Goal: Information Seeking & Learning: Learn about a topic

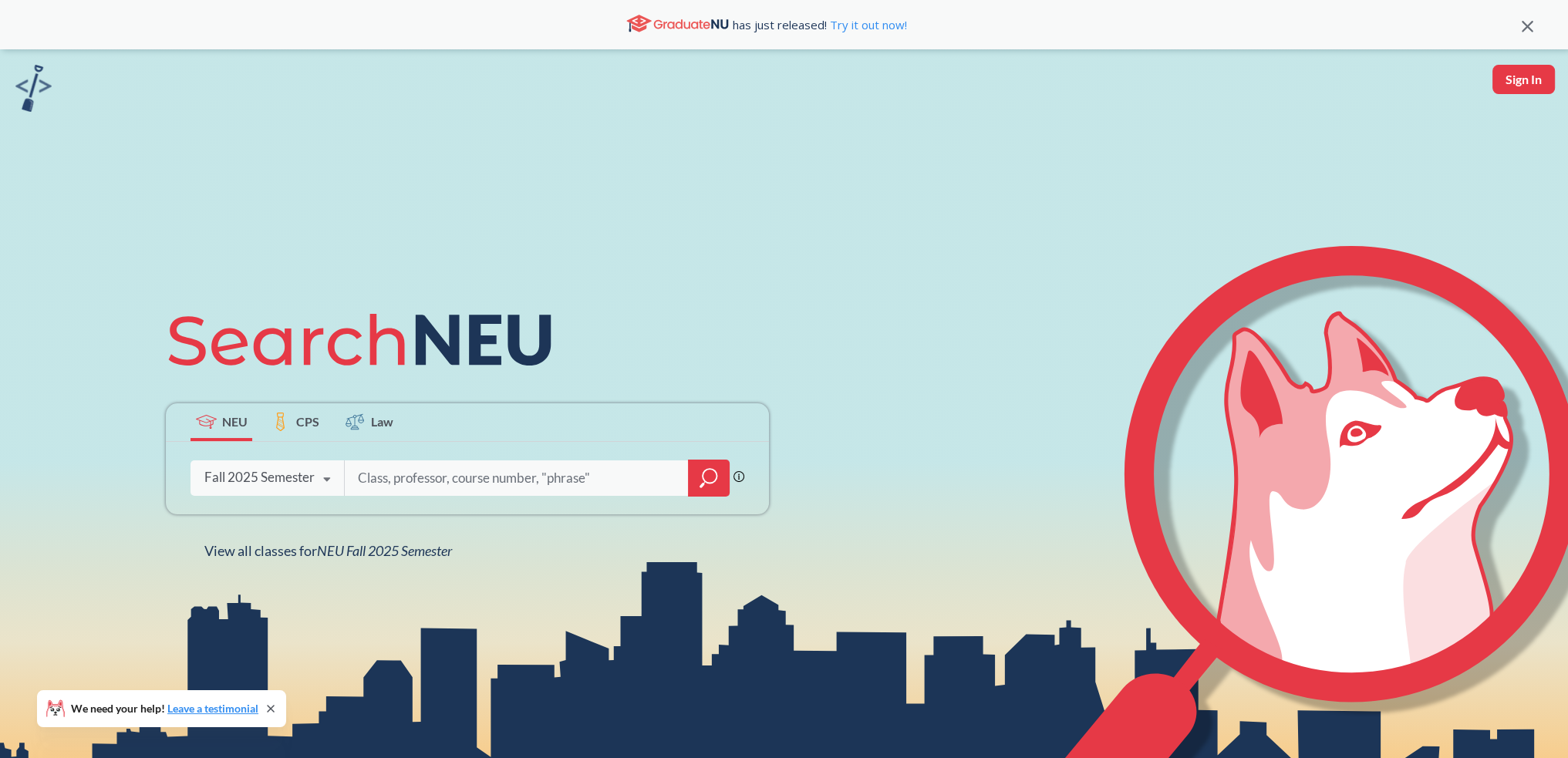
click at [325, 478] on icon at bounding box center [327, 480] width 29 height 43
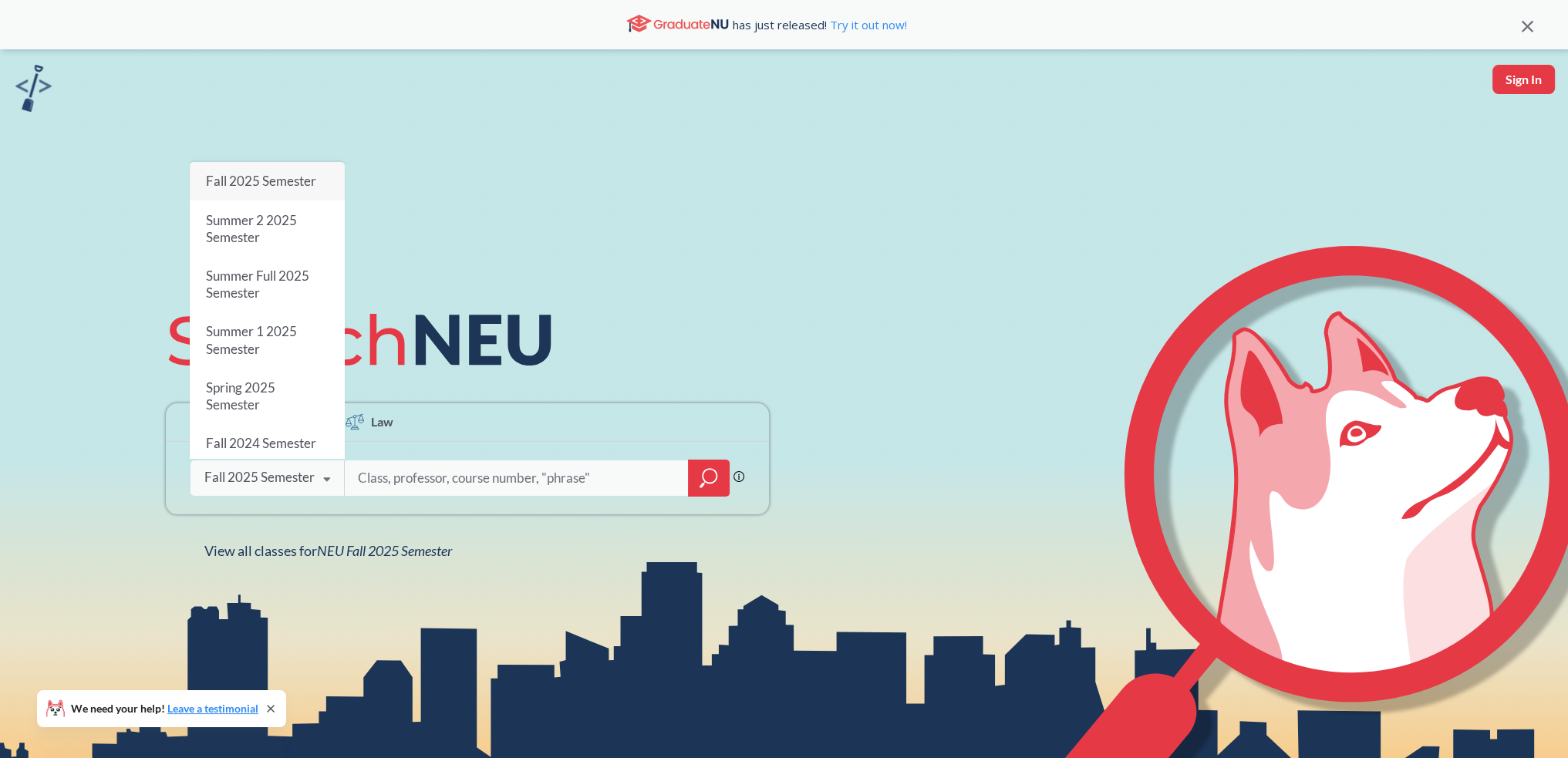
click at [570, 241] on div "NEU CPS Law Phrase search guarantees the exact search appears in the results. E…" at bounding box center [784, 428] width 1568 height 758
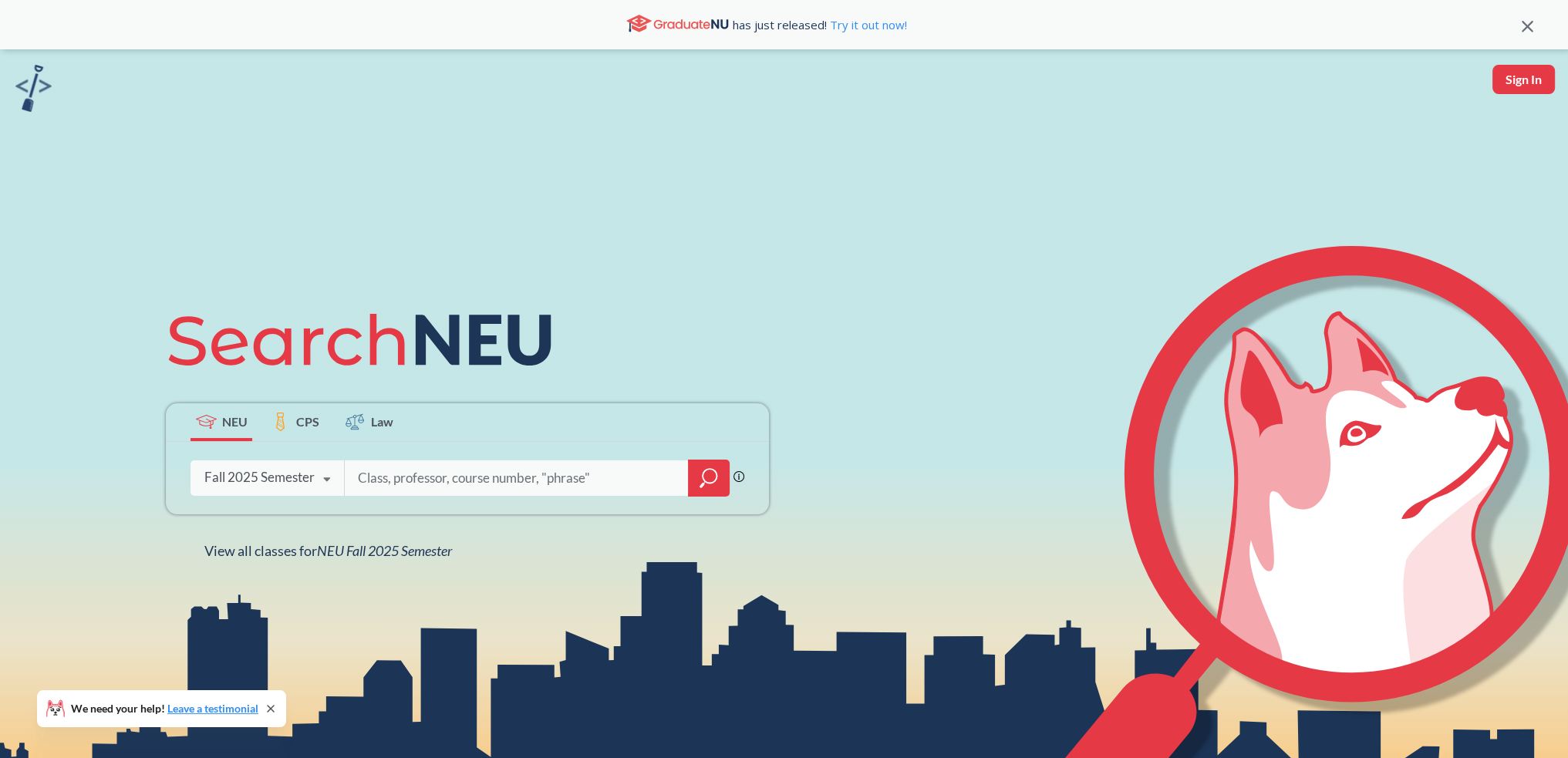
click at [1530, 28] on icon at bounding box center [1528, 27] width 12 height 12
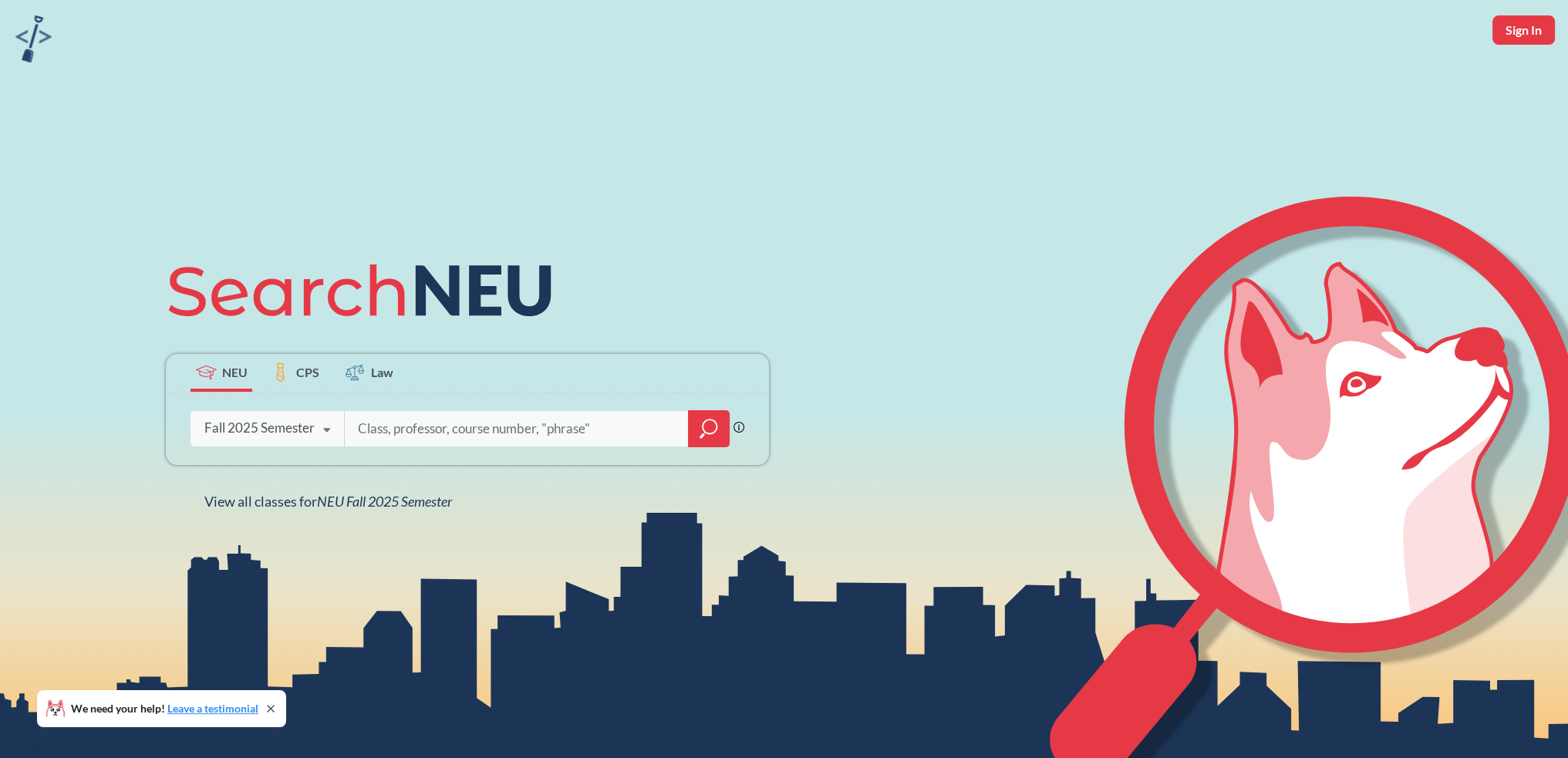
click at [38, 36] on img at bounding box center [33, 38] width 36 height 47
click at [411, 432] on input "search" at bounding box center [517, 428] width 321 height 33
click at [508, 427] on input "search" at bounding box center [517, 428] width 321 height 33
click at [313, 496] on span "View all classes for NEU Fall 2025 Semester" at bounding box center [328, 501] width 248 height 17
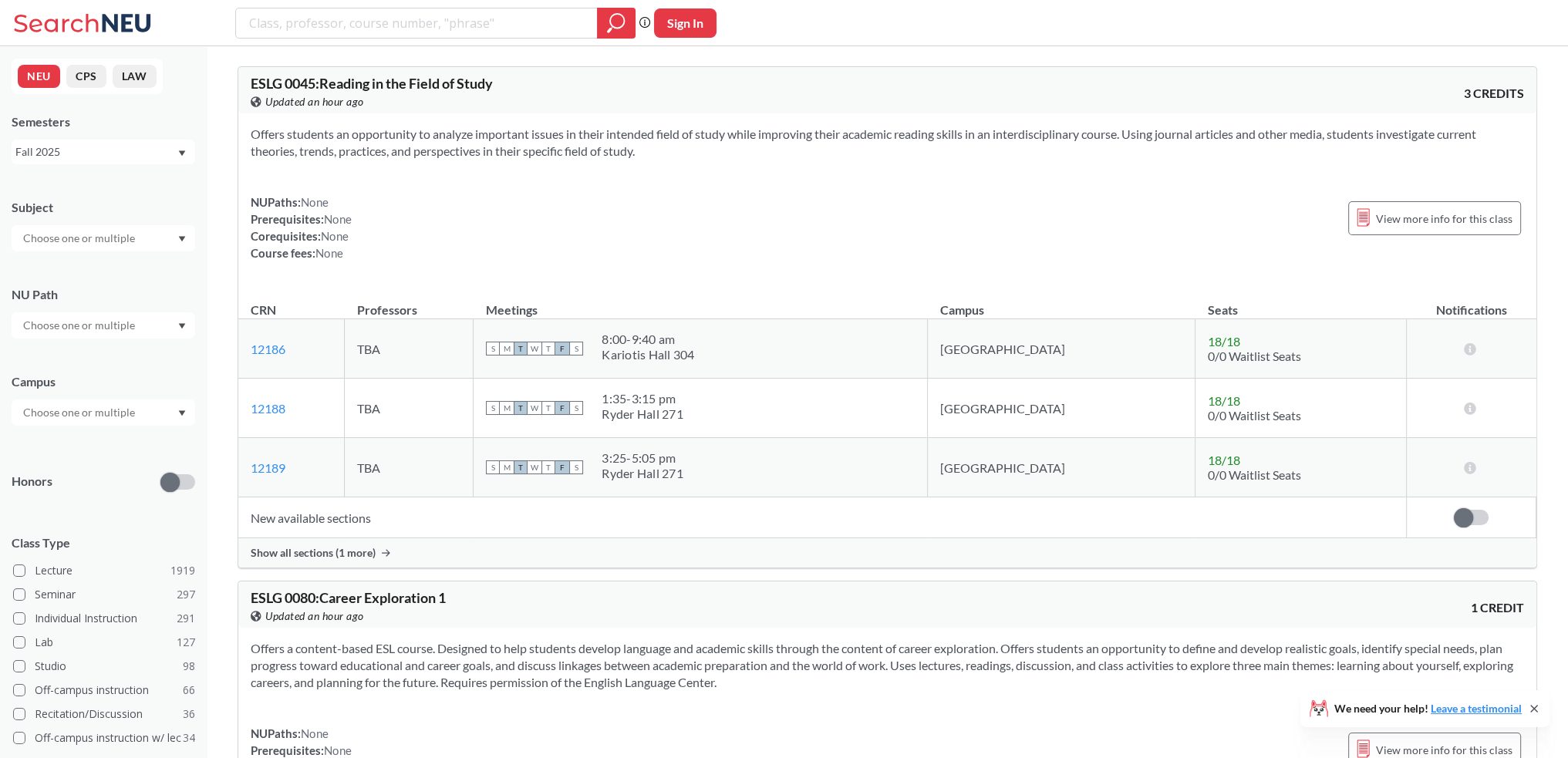
click at [181, 330] on div at bounding box center [104, 325] width 184 height 26
click at [143, 379] on div "Interpreting Culture ( 124 )" at bounding box center [104, 371] width 184 height 43
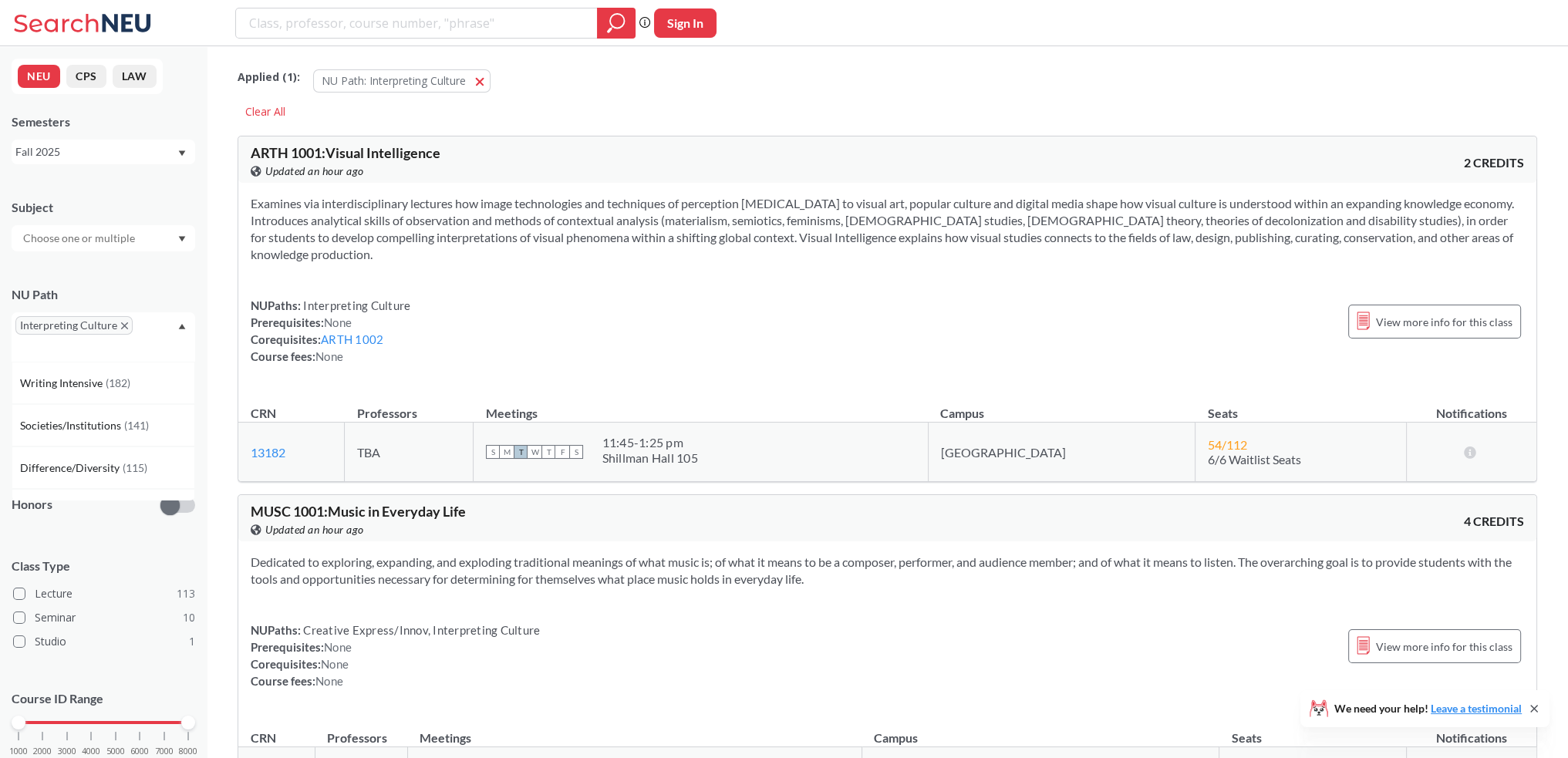
click at [160, 326] on div "Interpreting Culture" at bounding box center [104, 337] width 184 height 49
click at [161, 326] on div "Interpreting Culture" at bounding box center [104, 337] width 184 height 49
click at [140, 424] on span "( 115 )" at bounding box center [135, 420] width 25 height 13
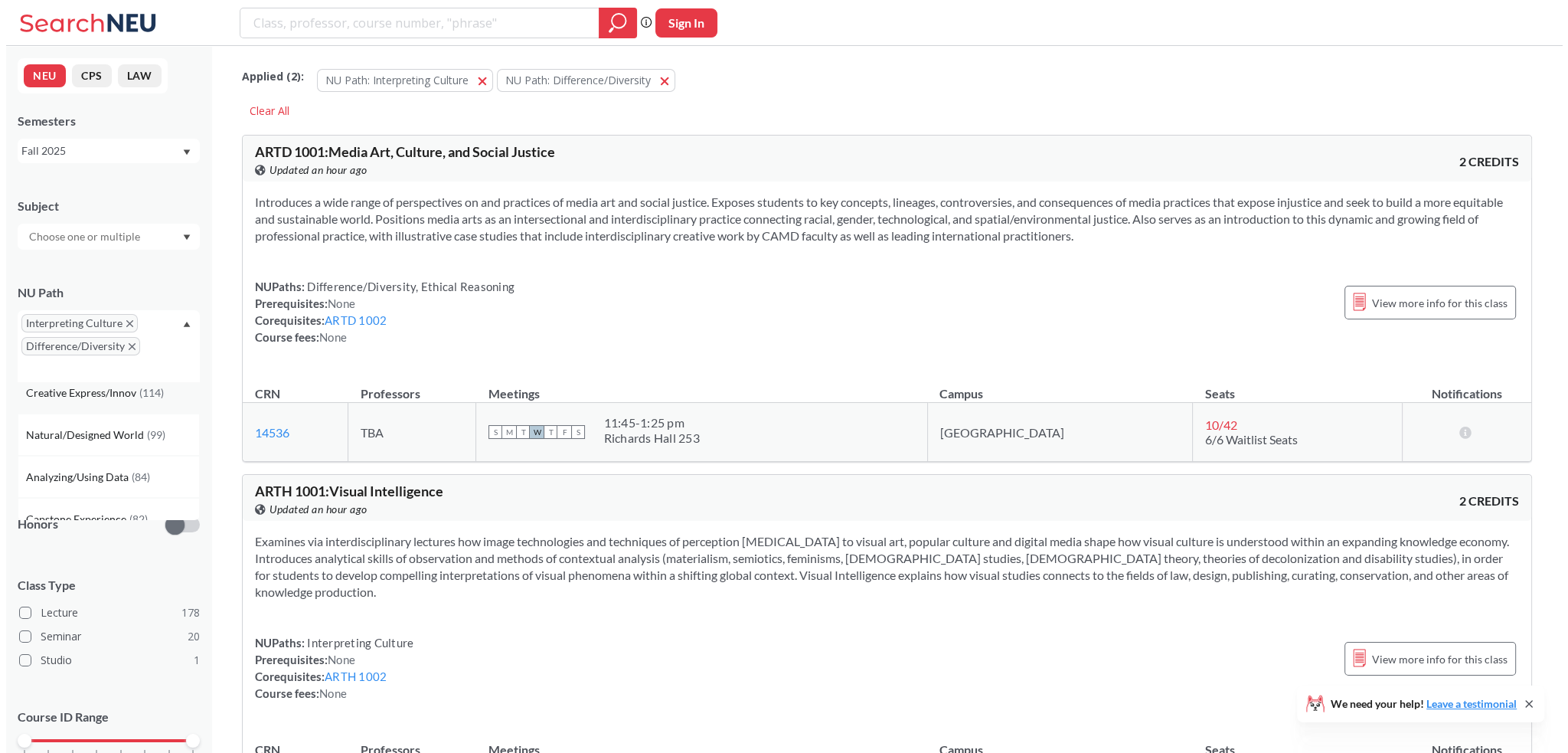
scroll to position [92, 0]
click at [139, 394] on span "( 114 )" at bounding box center [145, 396] width 25 height 13
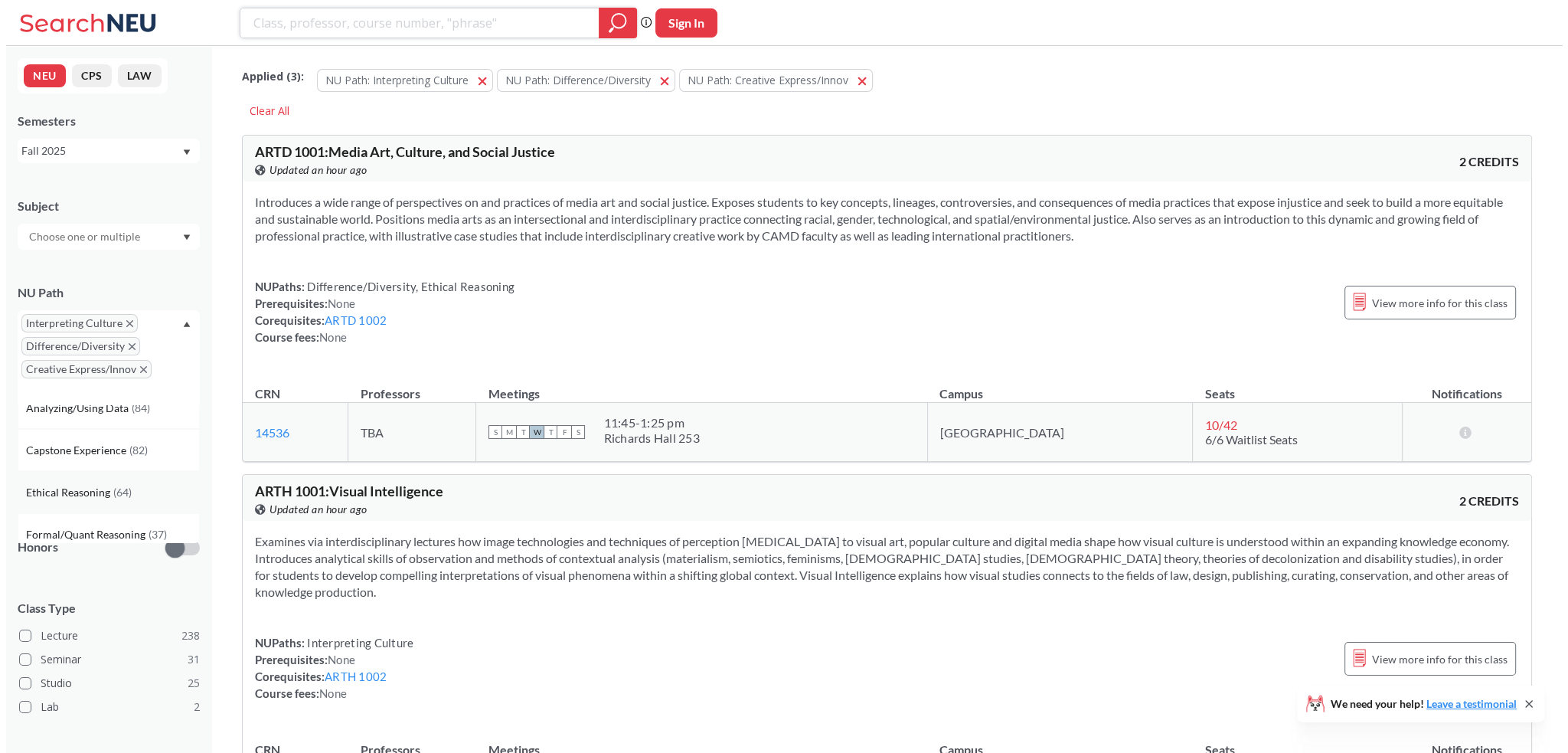
scroll to position [153, 0]
click at [139, 487] on div "Ethical Reasoning ( 64 )" at bounding box center [106, 484] width 173 height 17
